Goal: Task Accomplishment & Management: Manage account settings

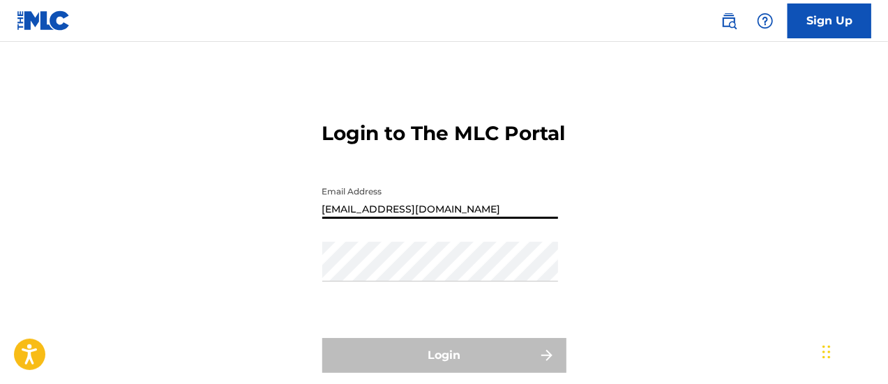
type input "[EMAIL_ADDRESS][DOMAIN_NAME]"
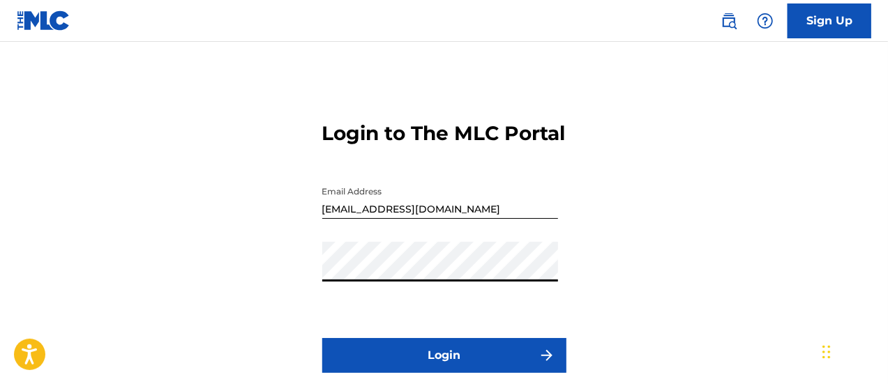
click at [322, 338] on button "Login" at bounding box center [444, 355] width 244 height 35
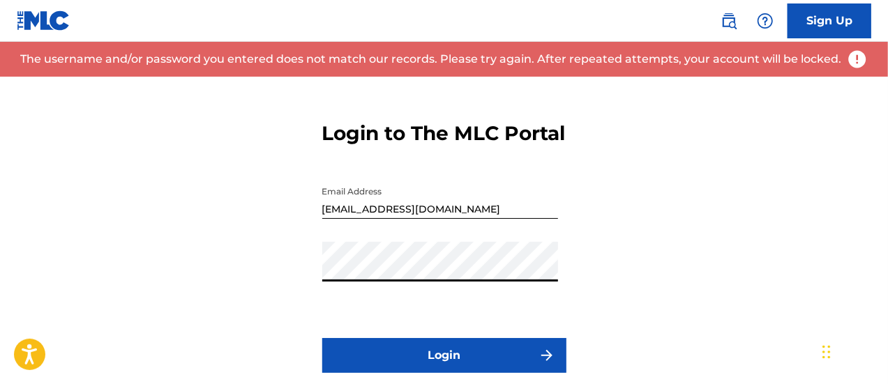
scroll to position [89, 0]
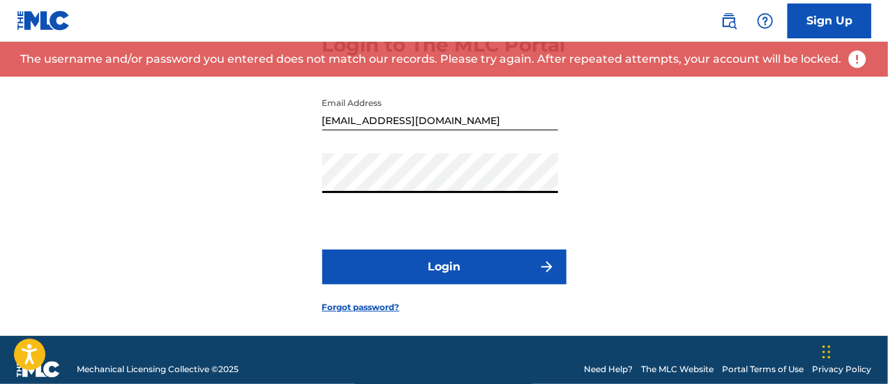
click at [250, 224] on div "Login to The MLC Portal Email Address [EMAIL_ADDRESS][DOMAIN_NAME] Password Log…" at bounding box center [444, 162] width 888 height 348
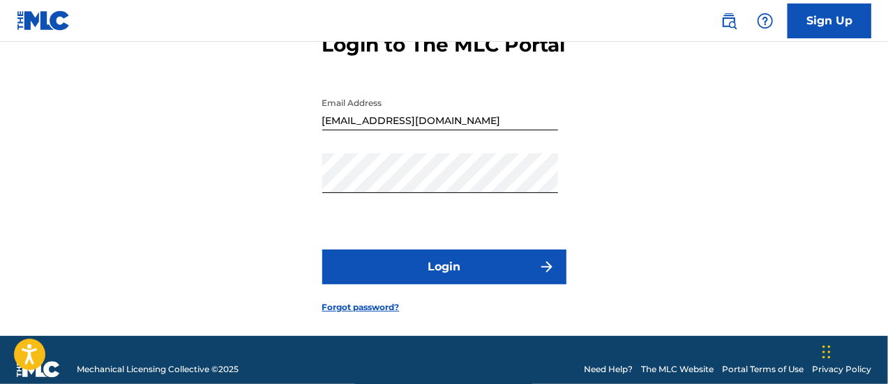
click at [363, 285] on button "Login" at bounding box center [444, 267] width 244 height 35
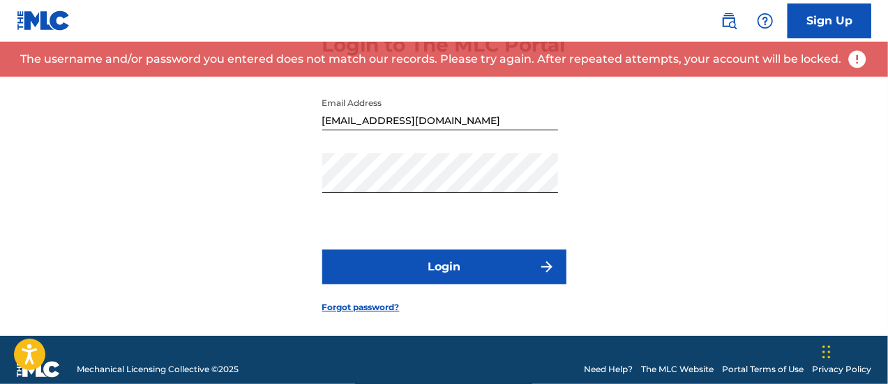
click at [379, 314] on link "Forgot password?" at bounding box center [360, 307] width 77 height 13
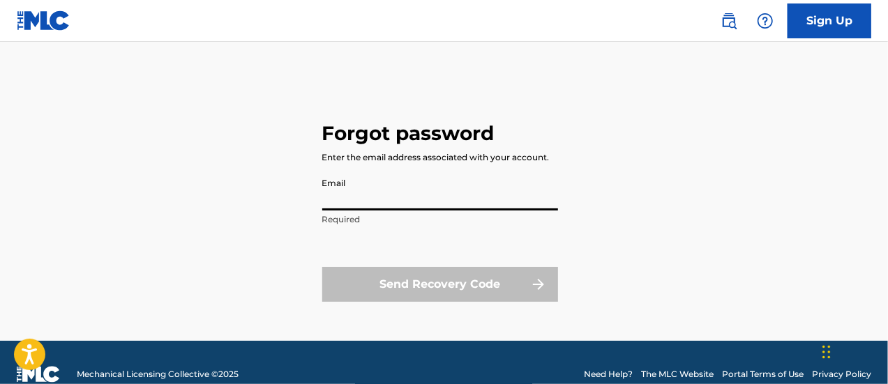
click at [445, 193] on input "Email" at bounding box center [440, 191] width 236 height 40
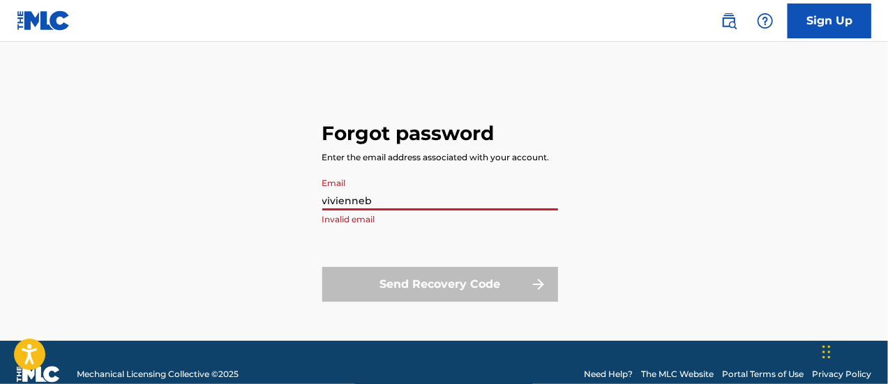
type input "[EMAIL_ADDRESS][DOMAIN_NAME]"
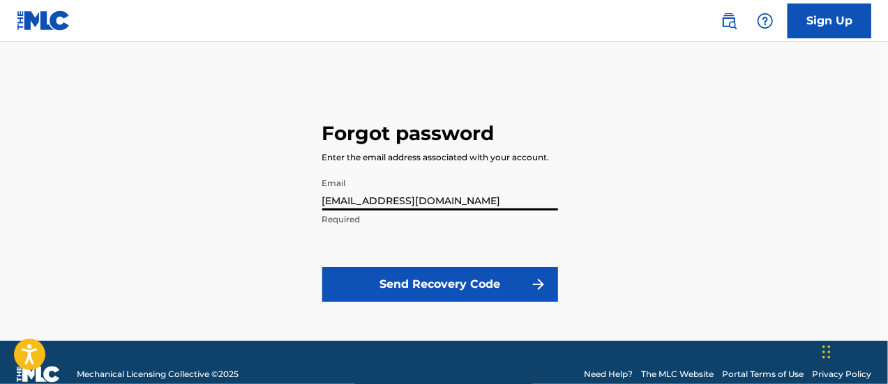
click at [453, 284] on button "Send Recovery Code" at bounding box center [440, 284] width 236 height 35
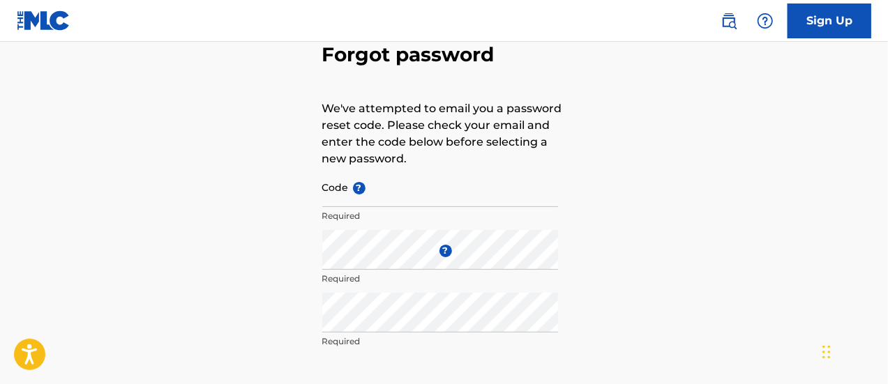
scroll to position [73, 0]
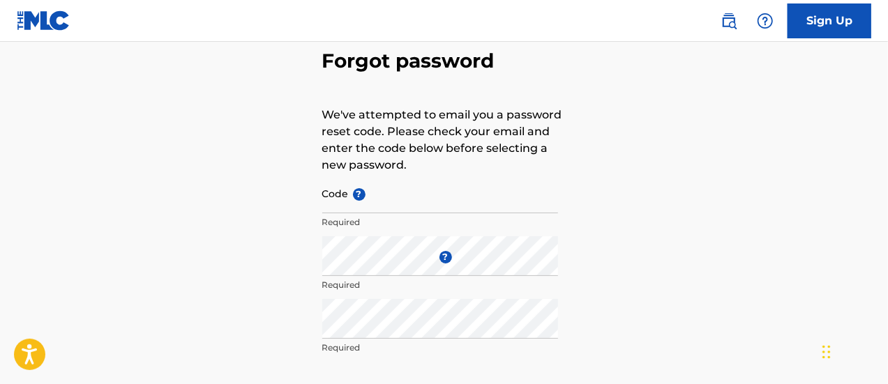
click at [659, 213] on div "Forgot password We've attempted to email you a password reset code. Please chec…" at bounding box center [444, 236] width 888 height 465
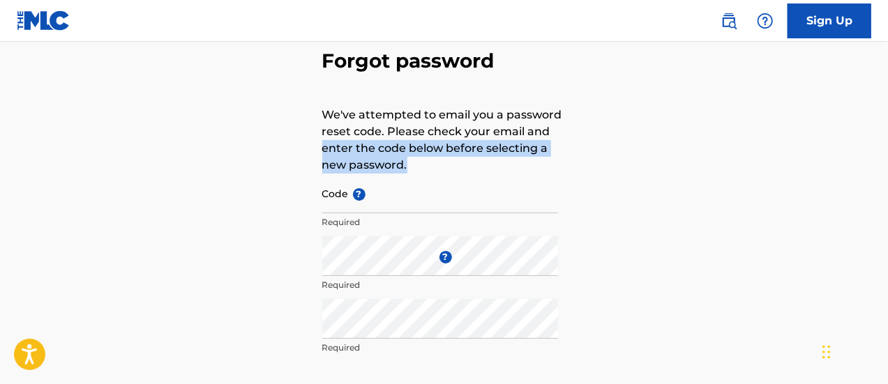
drag, startPoint x: 636, startPoint y: 133, endPoint x: 681, endPoint y: 160, distance: 52.3
click at [681, 160] on div "Forgot password We've attempted to email you a password reset code. Please chec…" at bounding box center [444, 236] width 888 height 465
click at [601, 149] on div "Forgot password We've attempted to email you a password reset code. Please chec…" at bounding box center [444, 236] width 888 height 465
